Goal: Find contact information: Find contact information

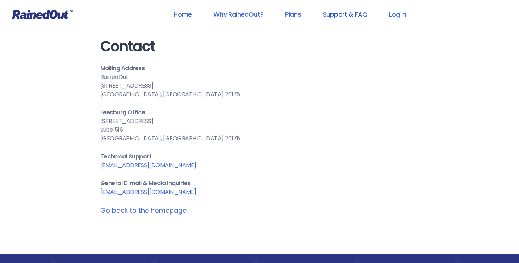
click at [342, 17] on link "Support & FAQ" at bounding box center [344, 14] width 63 height 16
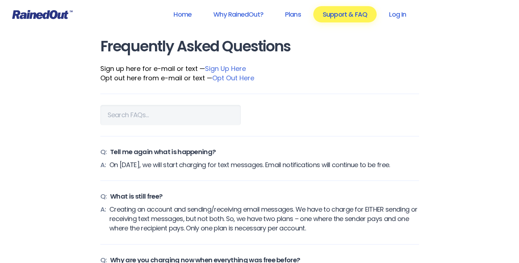
click at [336, 15] on link "Support & FAQ" at bounding box center [344, 14] width 63 height 16
click at [228, 14] on link "Why RainedOut?" at bounding box center [238, 14] width 69 height 16
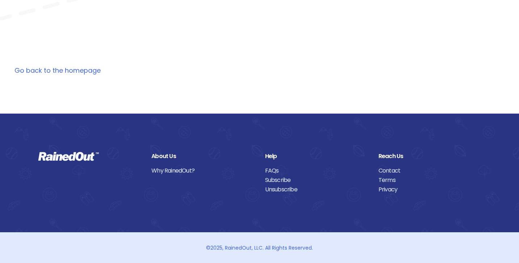
scroll to position [1453, 0]
click at [385, 171] on link "Contact" at bounding box center [429, 171] width 102 height 9
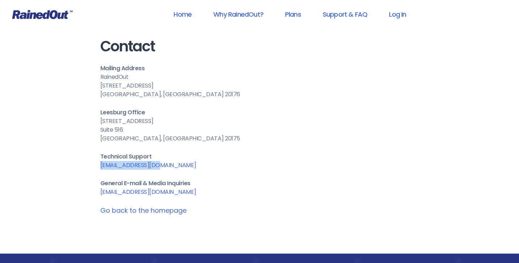
drag, startPoint x: 161, startPoint y: 164, endPoint x: 100, endPoint y: 168, distance: 61.3
click at [100, 168] on p "Technical Support [EMAIL_ADDRESS][DOMAIN_NAME]" at bounding box center [259, 160] width 319 height 17
copy link "[EMAIL_ADDRESS][DOMAIN_NAME]"
